Goal: Complete application form: Complete application form

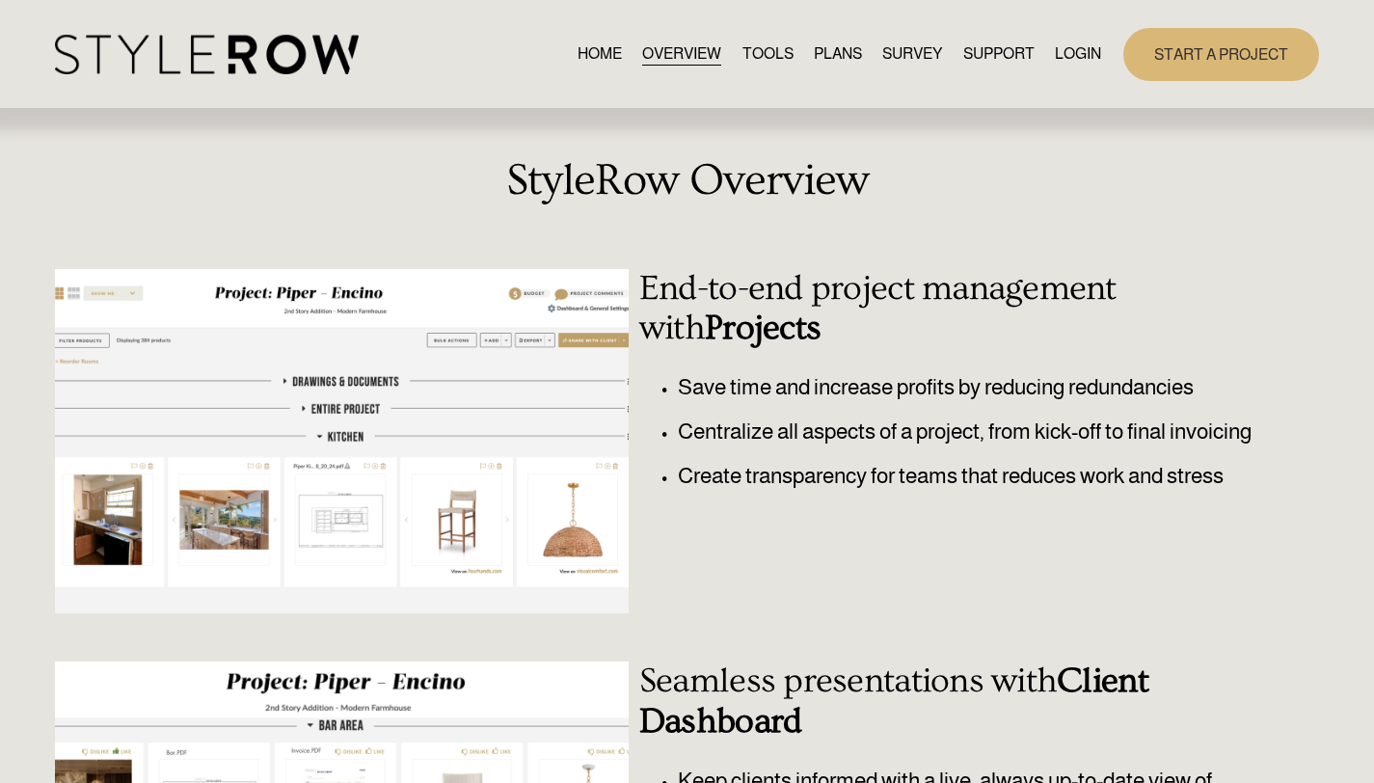
click at [761, 48] on link "TOOLS" at bounding box center [768, 54] width 51 height 26
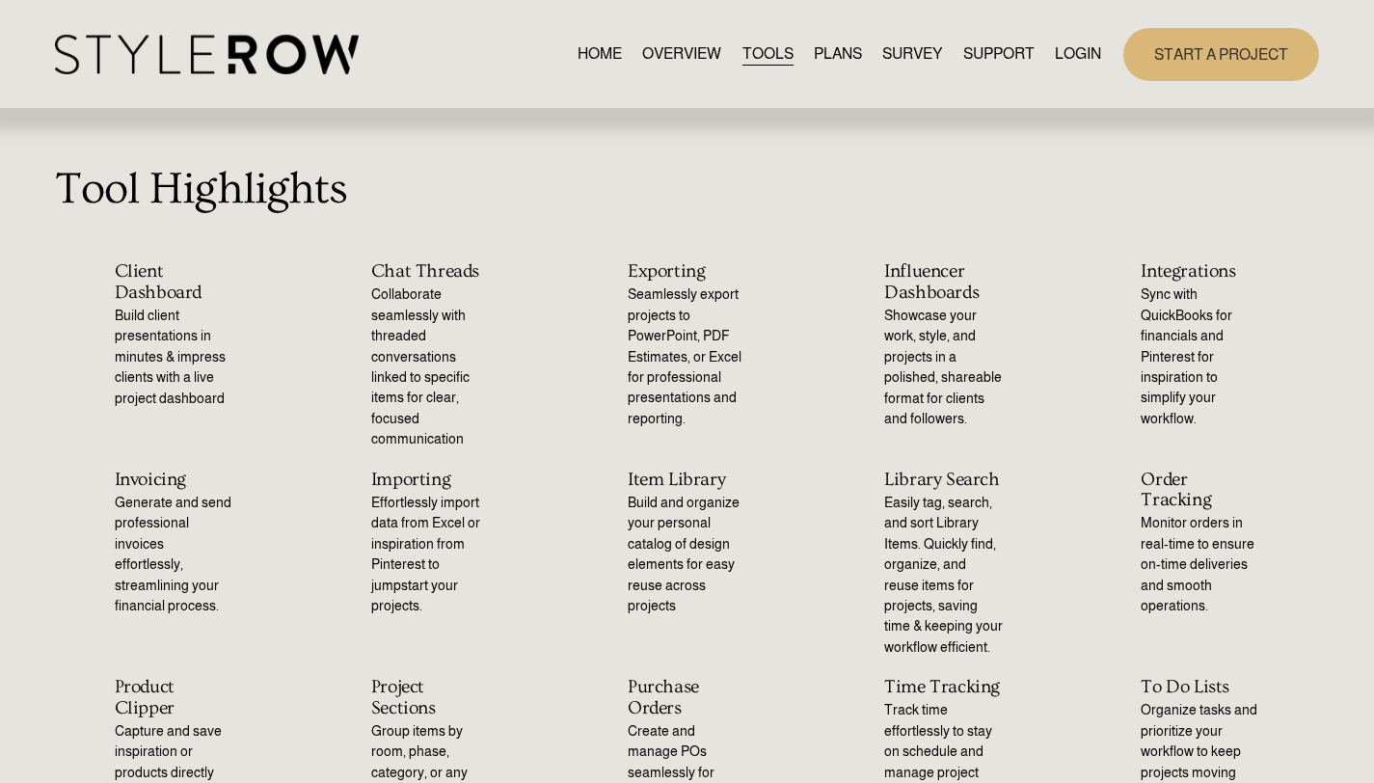
click at [827, 43] on link "PLANS" at bounding box center [838, 54] width 48 height 26
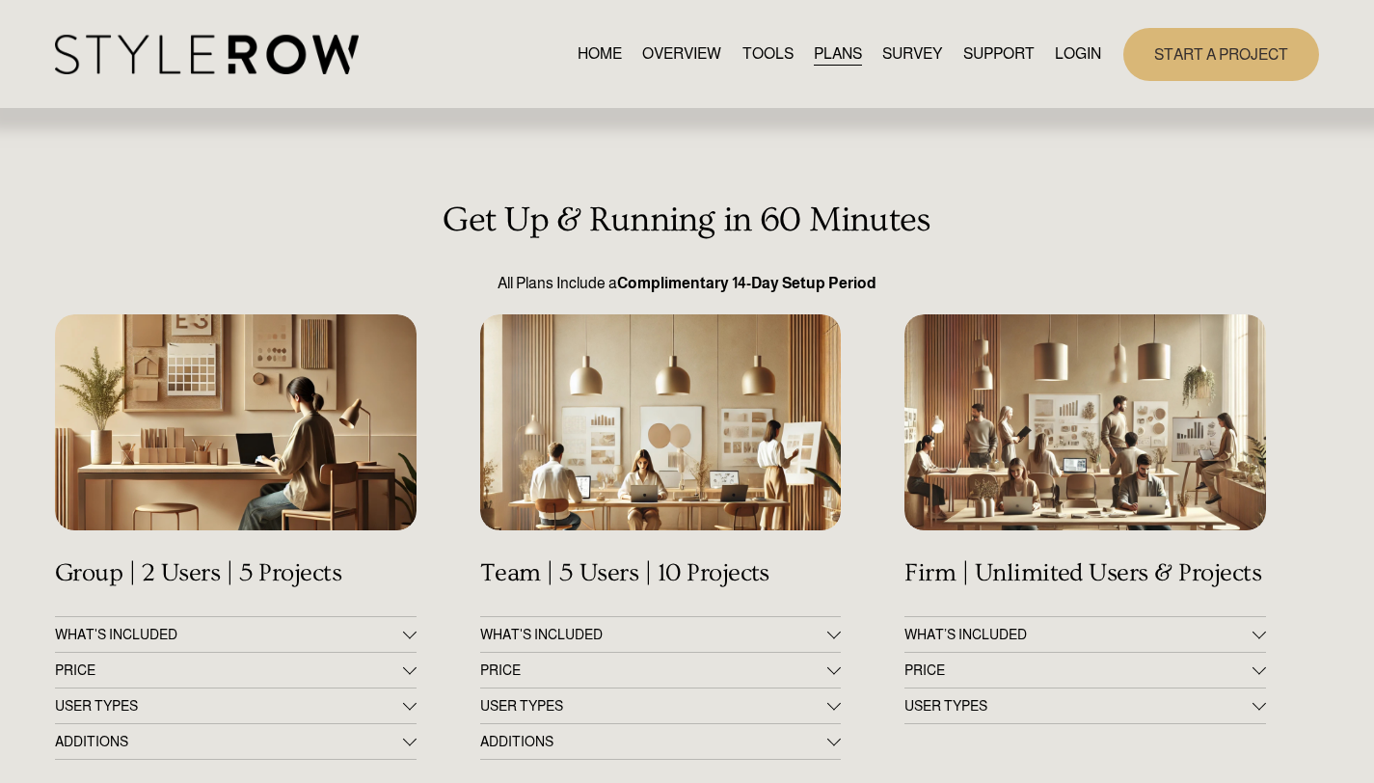
click at [906, 48] on link "SURVEY" at bounding box center [912, 54] width 60 height 26
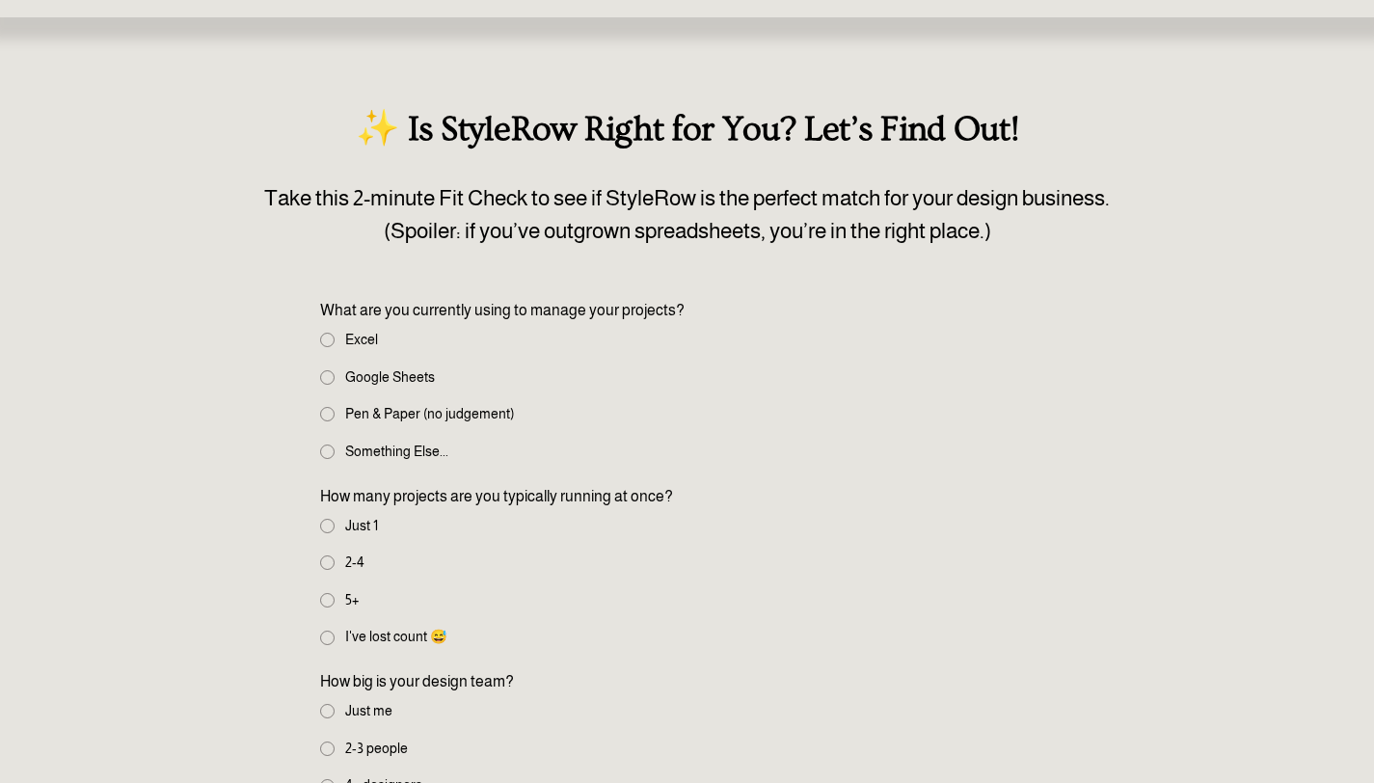
scroll to position [193, 0]
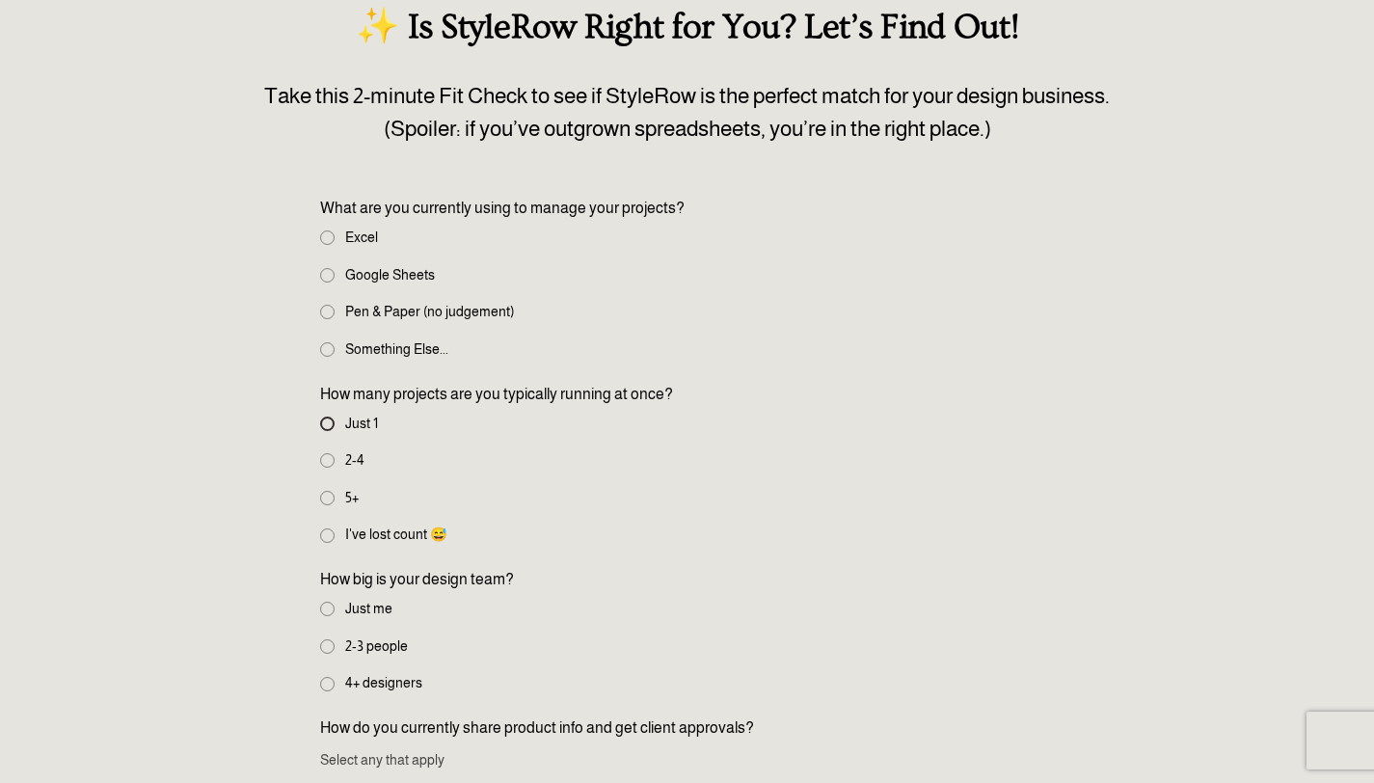
click at [323, 419] on input "Just 1" at bounding box center [327, 424] width 14 height 14
radio input "true"
click at [329, 238] on input "Excel" at bounding box center [327, 237] width 14 height 14
radio input "true"
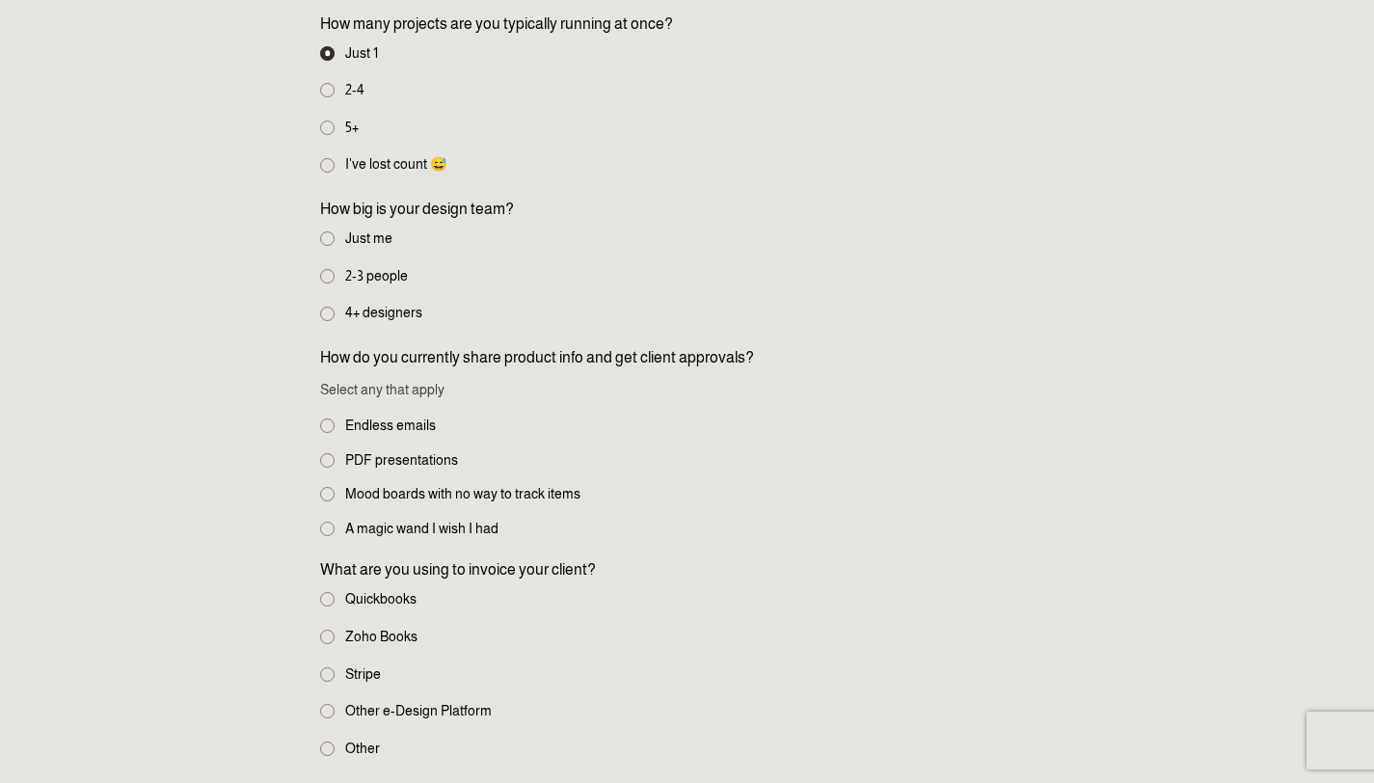
scroll to position [579, 0]
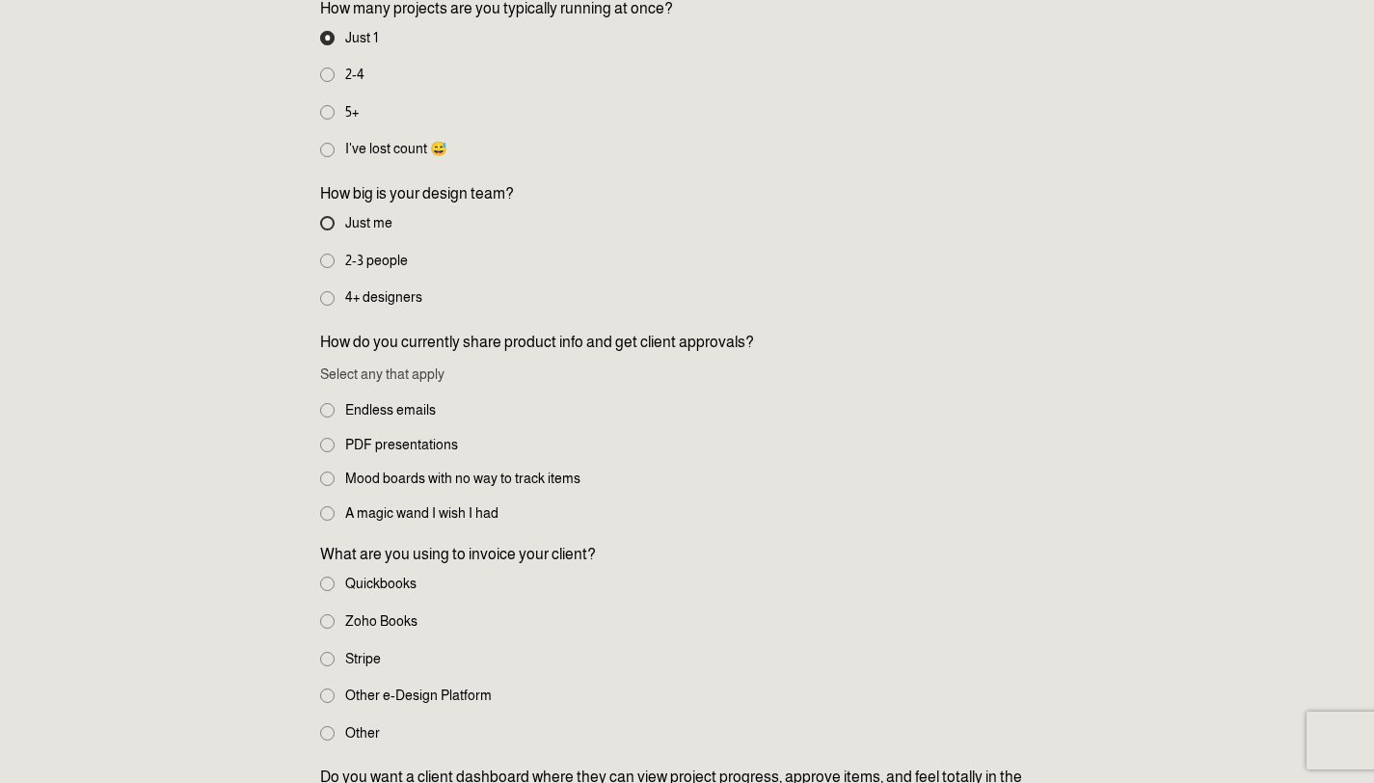
click at [325, 223] on input "Just me" at bounding box center [327, 223] width 14 height 14
radio input "true"
click at [330, 491] on fieldset "How do you currently share product info and get client approvals? Select any th…" at bounding box center [686, 427] width 733 height 193
click at [328, 483] on input "Mood boards with no way to track items" at bounding box center [327, 479] width 14 height 14
checkbox input "true"
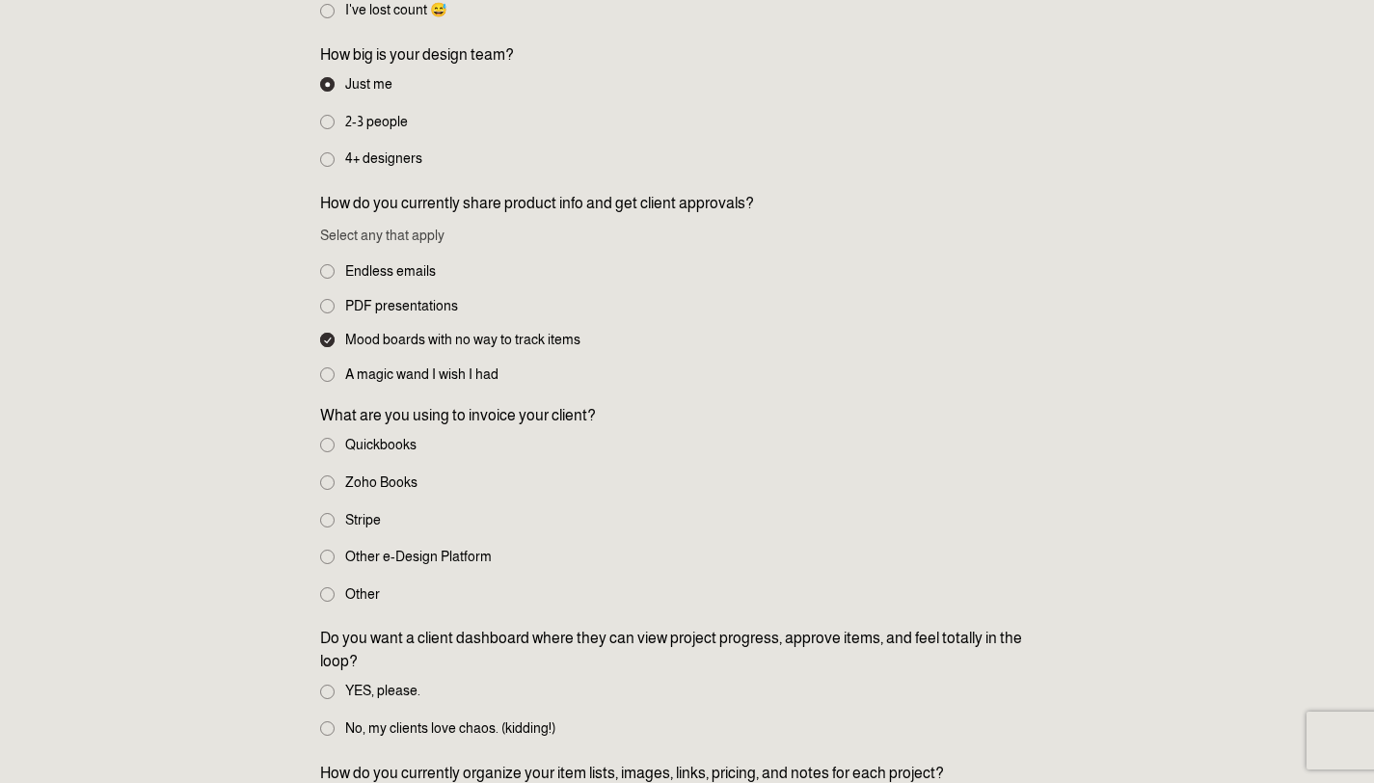
scroll to position [772, 0]
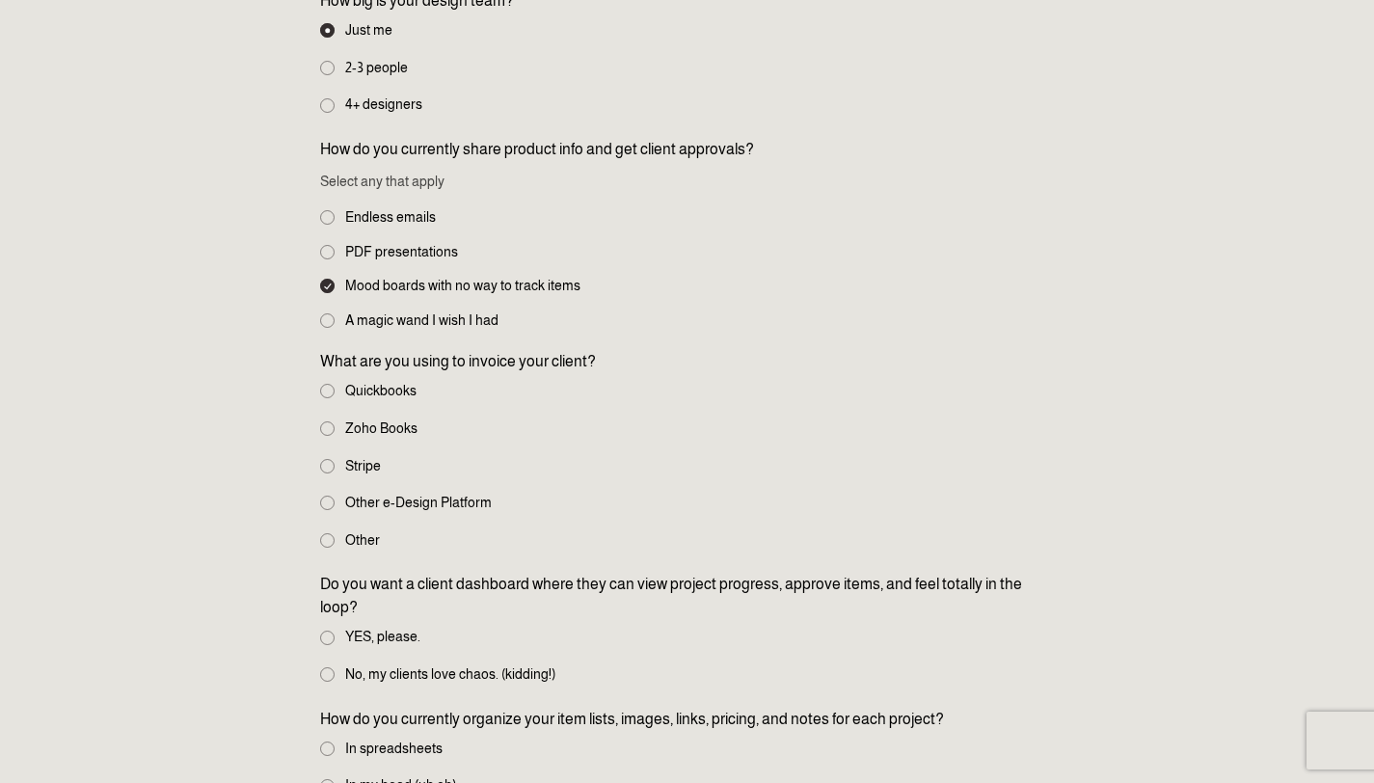
click at [338, 464] on label "Stripe" at bounding box center [352, 466] width 65 height 20
click at [335, 464] on input "Stripe" at bounding box center [327, 466] width 14 height 14
radio input "true"
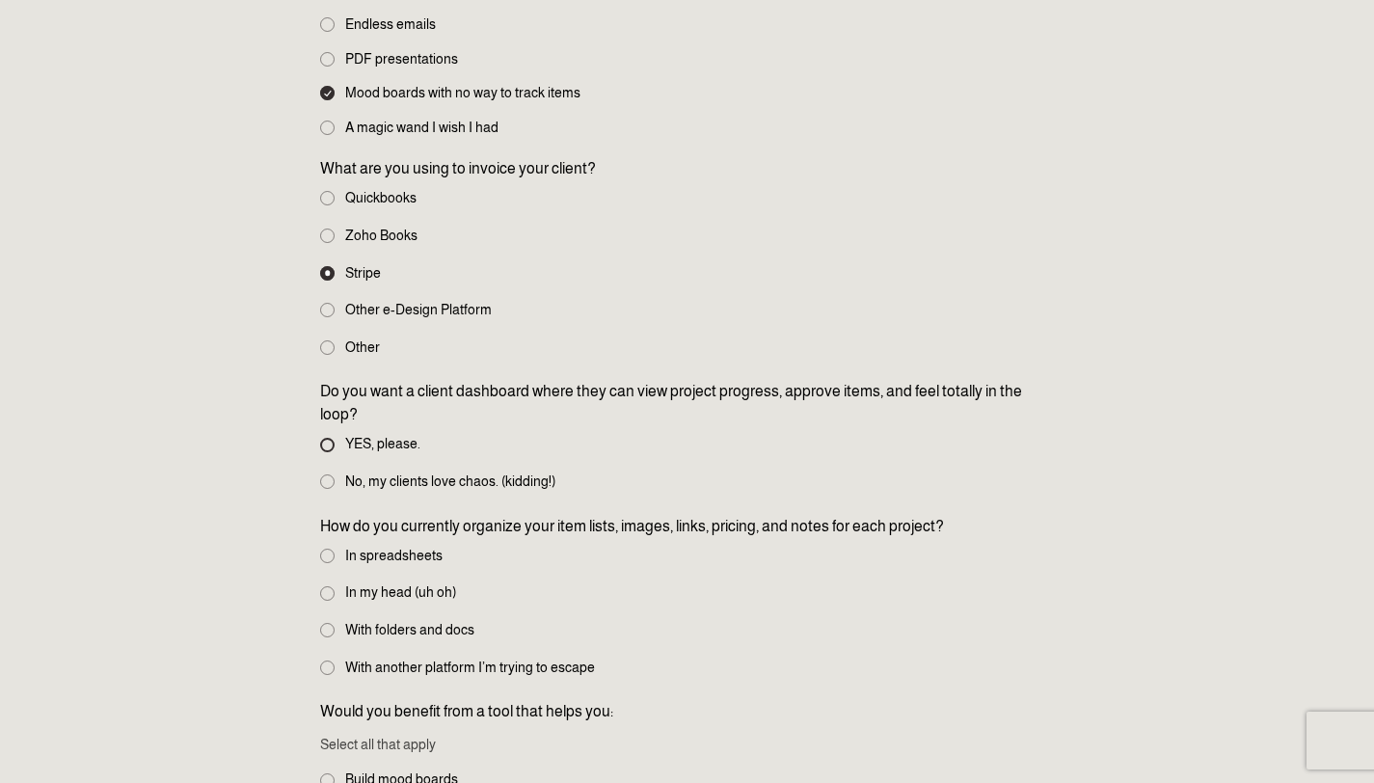
click at [332, 439] on input "YES, please." at bounding box center [327, 445] width 14 height 14
radio input "true"
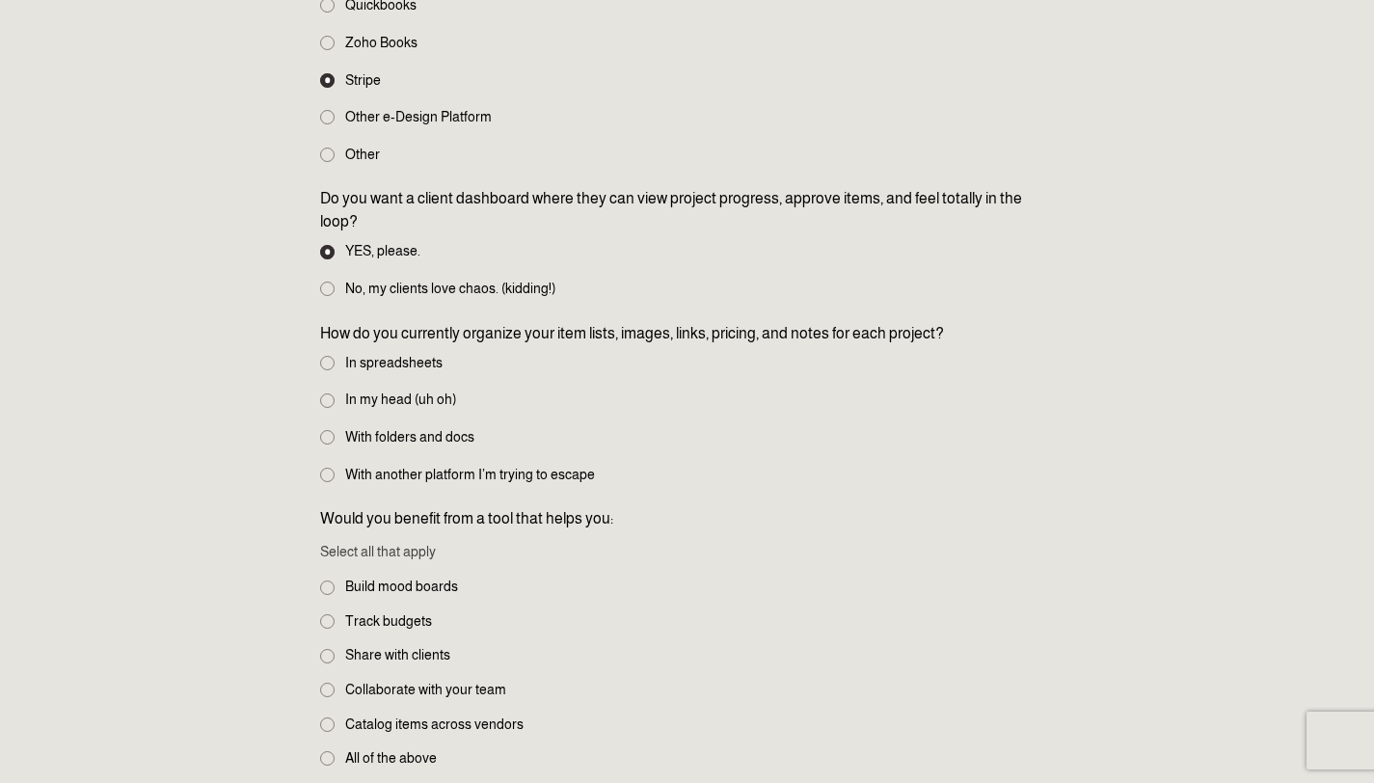
click at [334, 408] on fieldset "How do you currently organize your item lists, images, links, pricing, and note…" at bounding box center [686, 405] width 733 height 167
click at [337, 439] on label "With folders and docs" at bounding box center [399, 437] width 158 height 20
click at [335, 439] on input "With folders and docs" at bounding box center [327, 437] width 14 height 14
radio input "true"
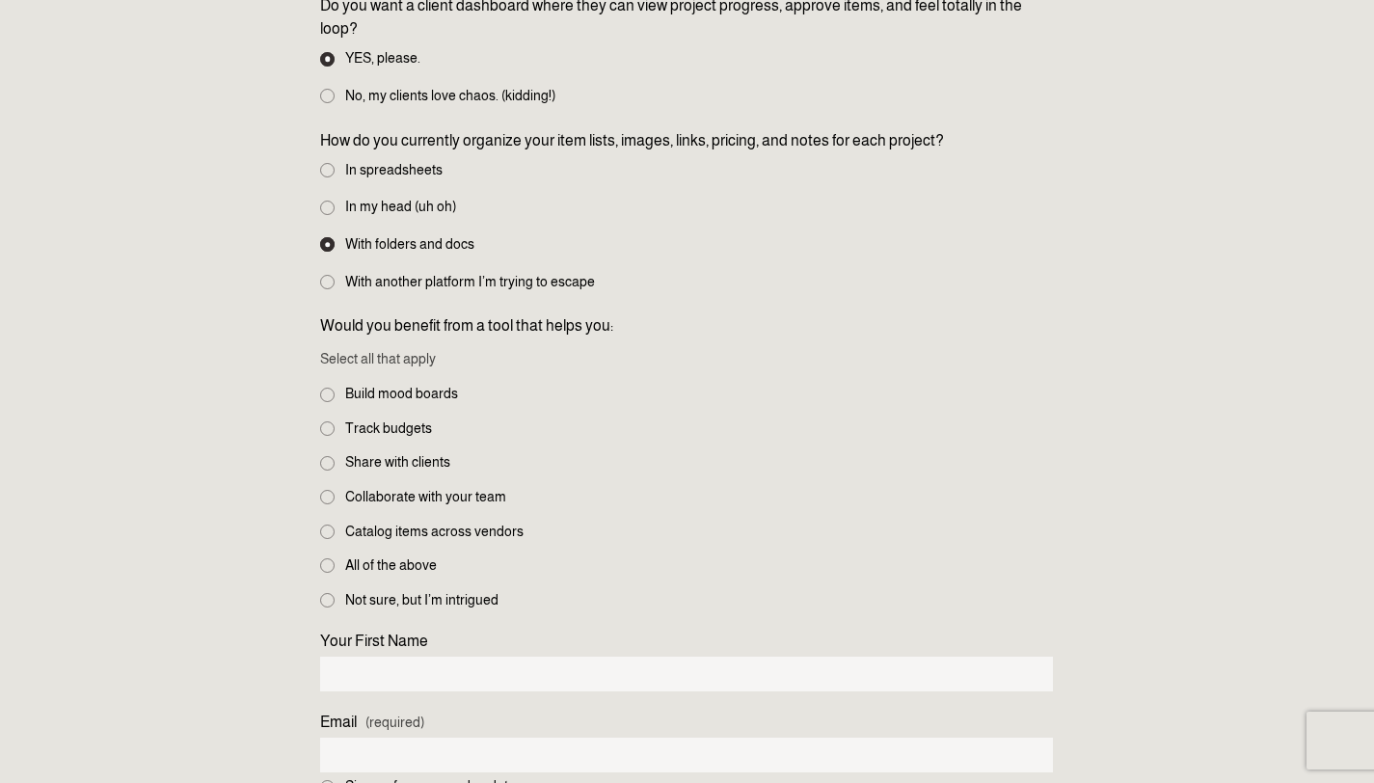
scroll to position [1543, 0]
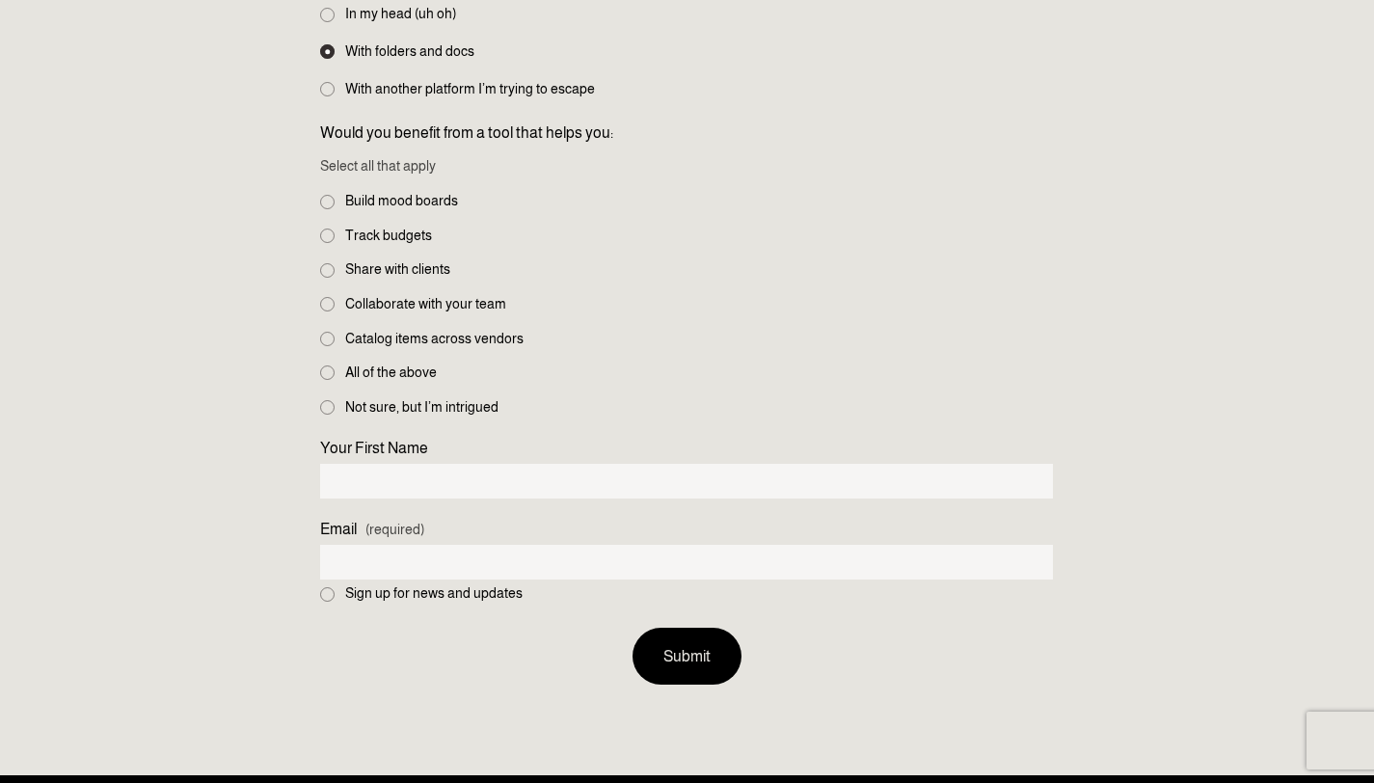
click at [335, 202] on label "Build mood boards" at bounding box center [391, 201] width 142 height 20
click at [335, 202] on input "Build mood boards" at bounding box center [327, 202] width 14 height 14
checkbox input "true"
click at [333, 230] on input "Track budgets" at bounding box center [327, 236] width 14 height 14
checkbox input "true"
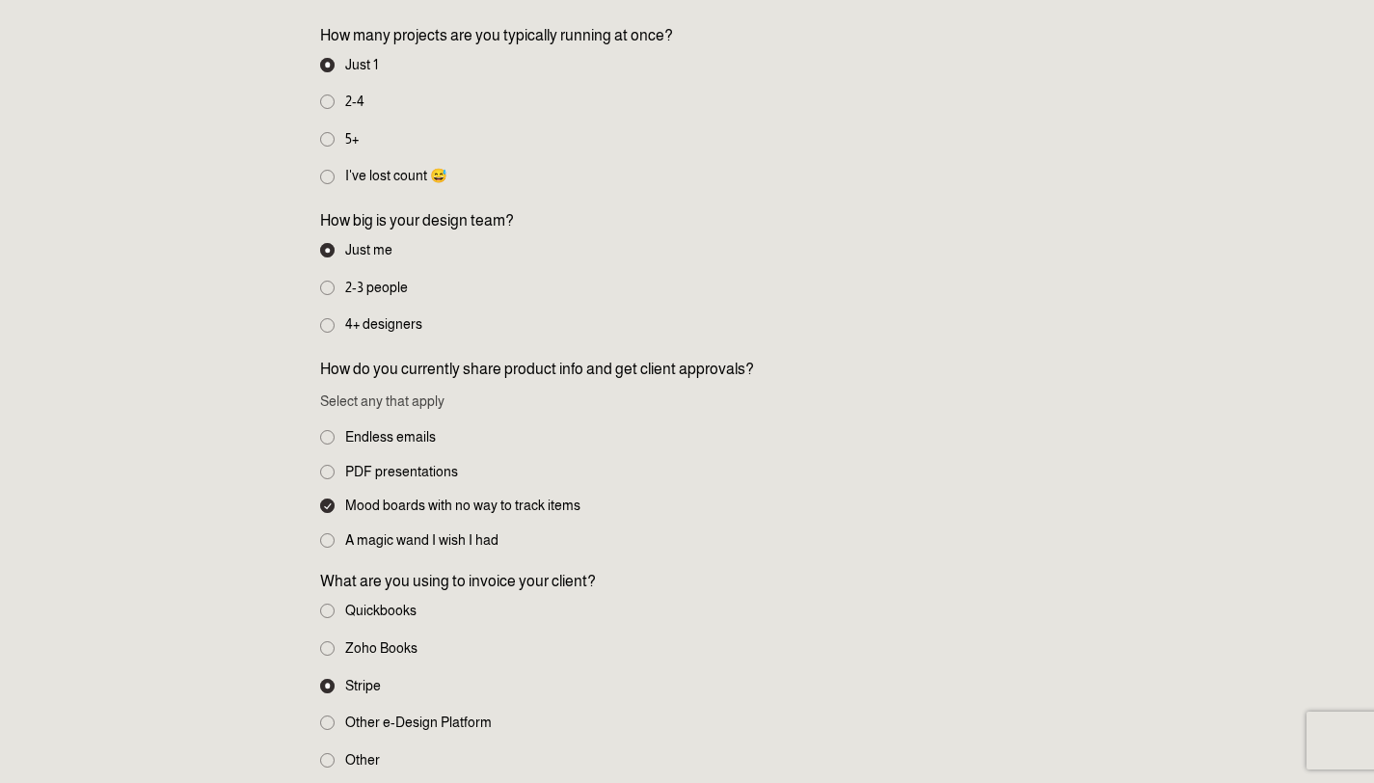
scroll to position [289, 0]
